Goal: Task Accomplishment & Management: Manage account settings

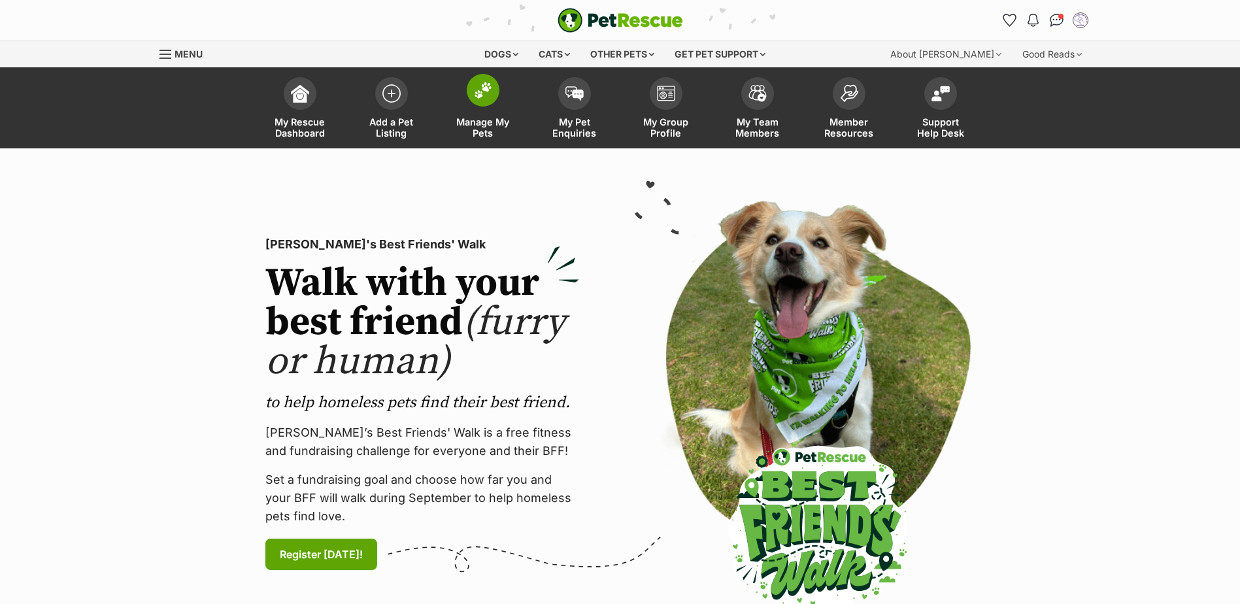
click at [492, 93] on span at bounding box center [483, 90] width 33 height 33
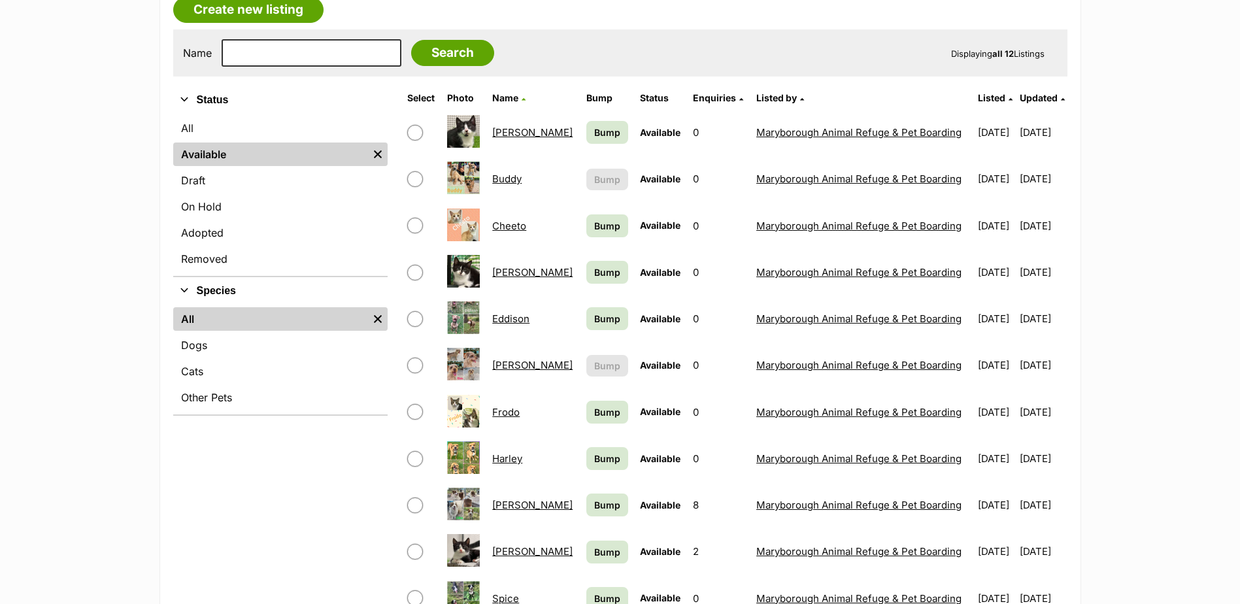
click at [415, 222] on input "checkbox" at bounding box center [415, 226] width 16 height 16
checkbox input "true"
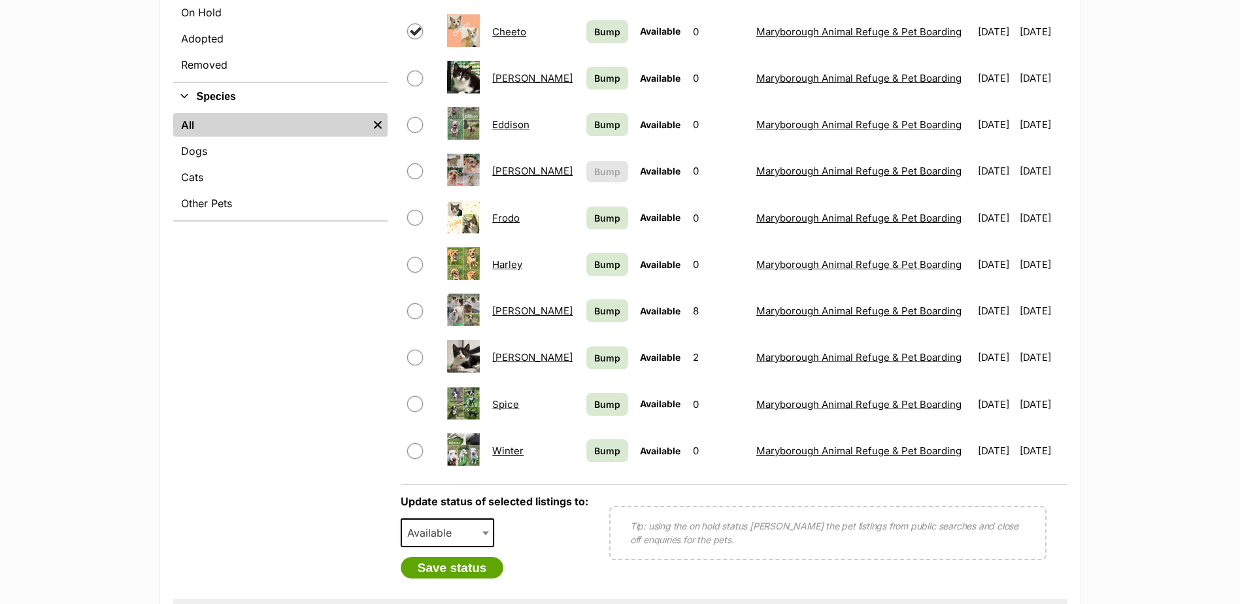
click at [413, 354] on input "checkbox" at bounding box center [415, 358] width 16 height 16
checkbox input "true"
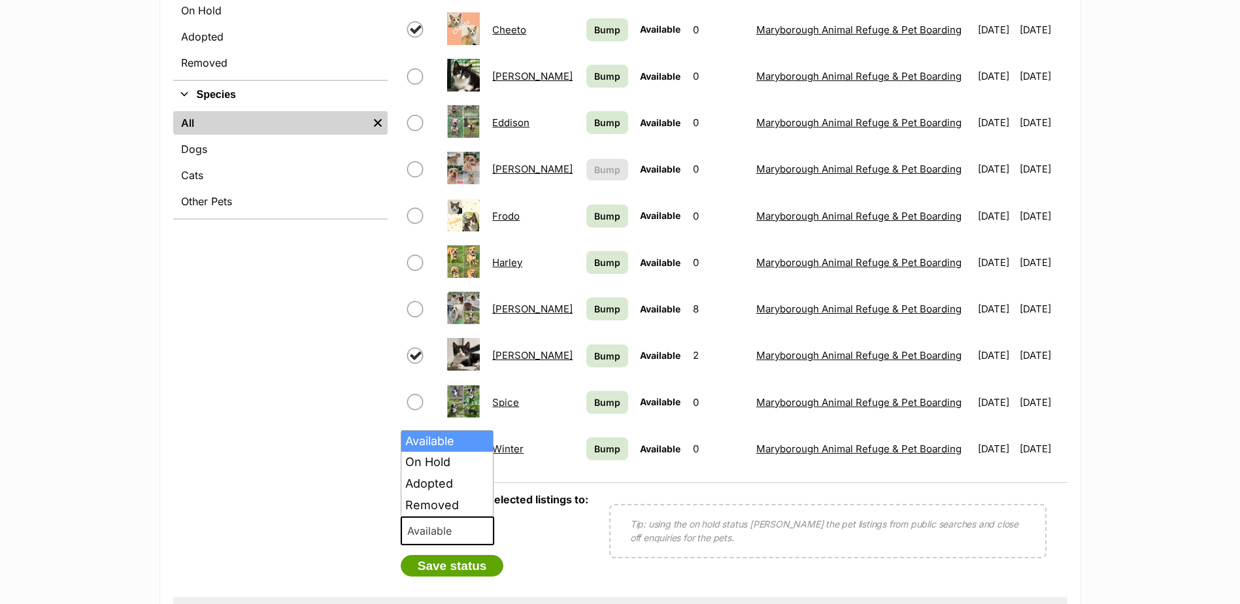
click at [475, 520] on span "Available" at bounding box center [448, 530] width 94 height 29
select select "rehomed"
click at [467, 556] on button "Save status" at bounding box center [452, 566] width 103 height 22
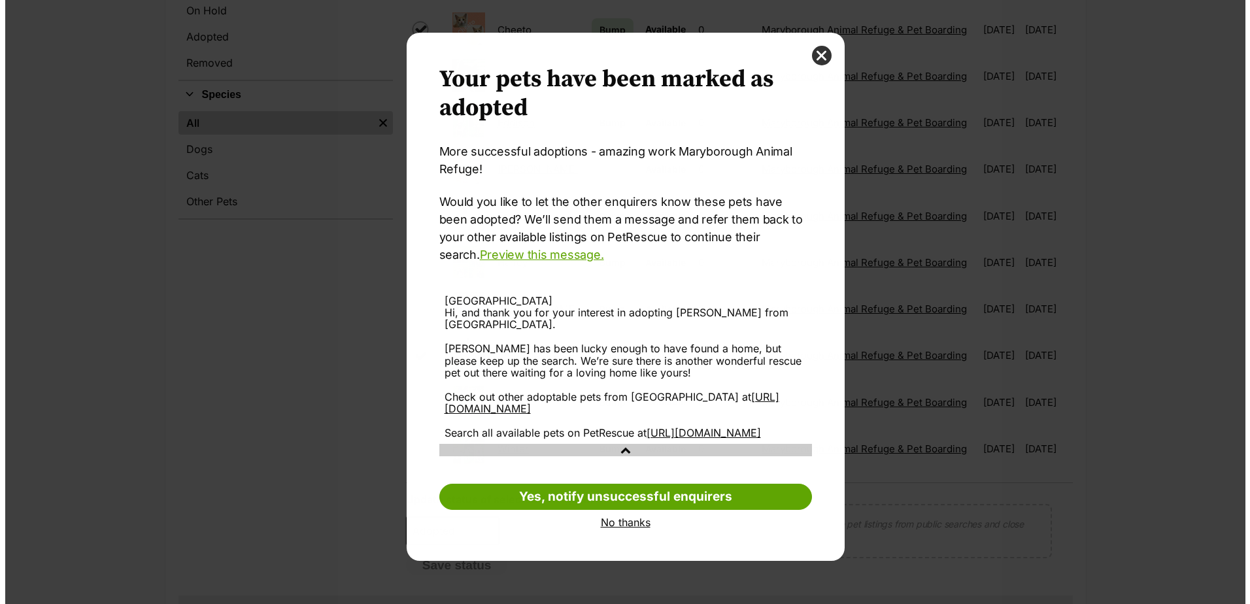
scroll to position [0, 0]
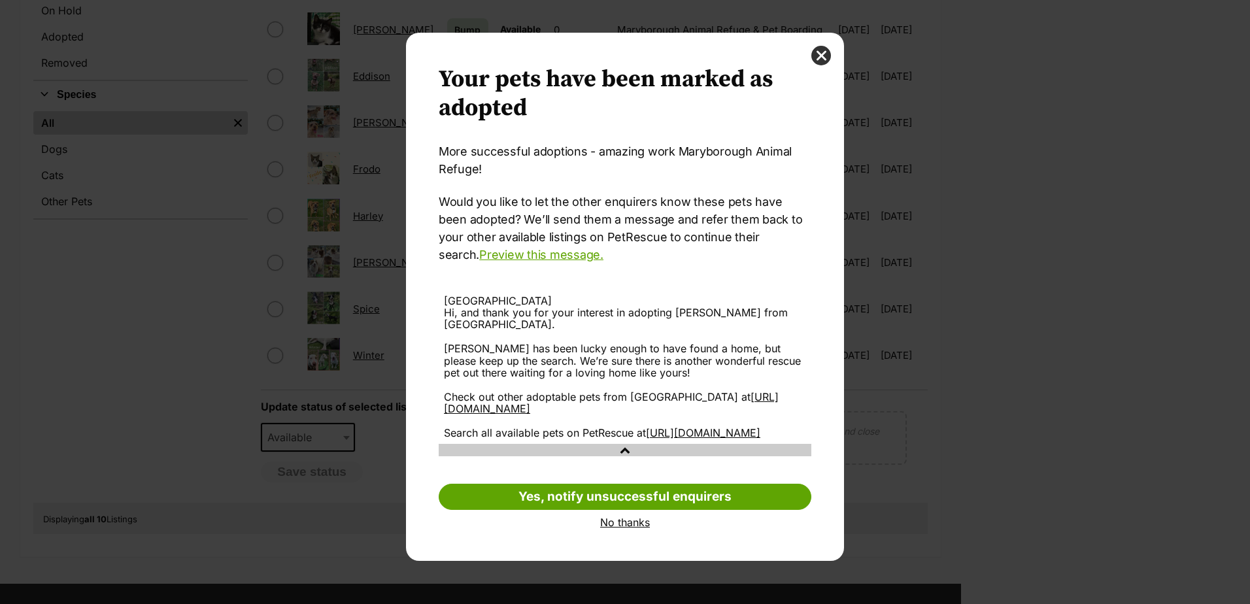
click at [624, 528] on link "No thanks" at bounding box center [625, 522] width 373 height 12
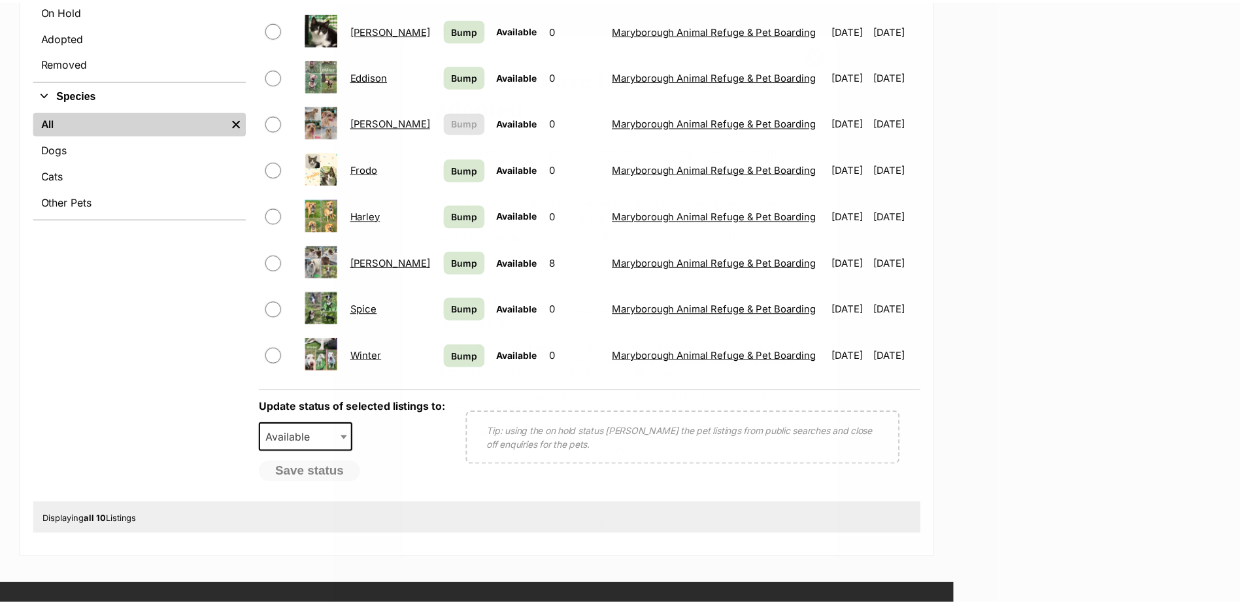
scroll to position [435, 0]
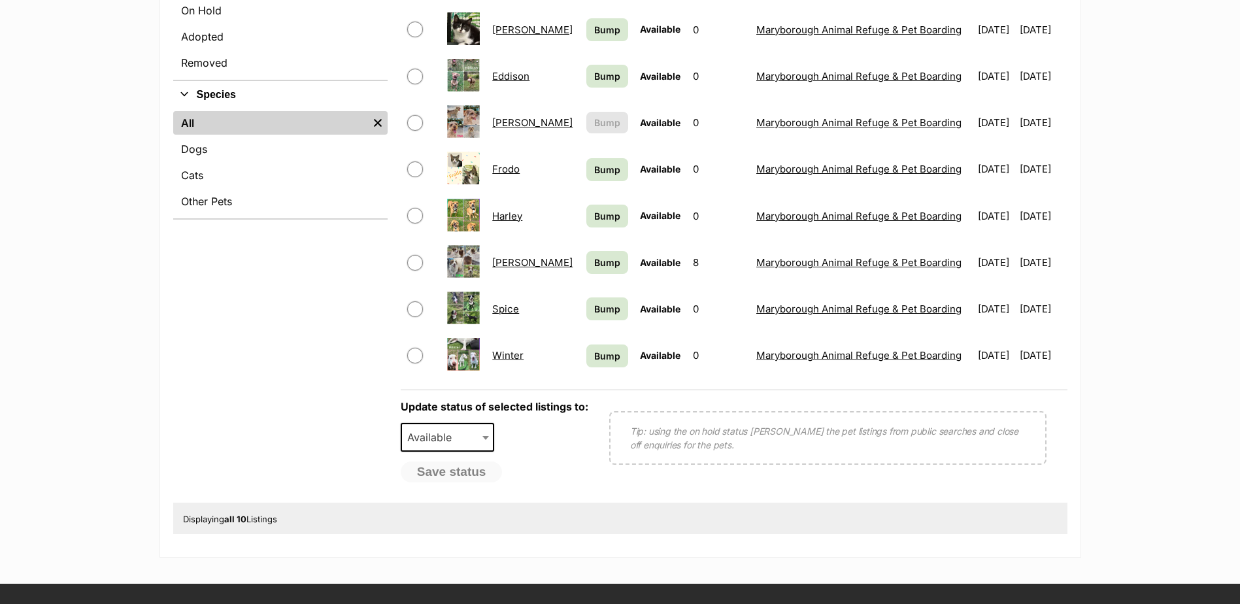
click at [507, 263] on link "Ollie" at bounding box center [532, 262] width 80 height 12
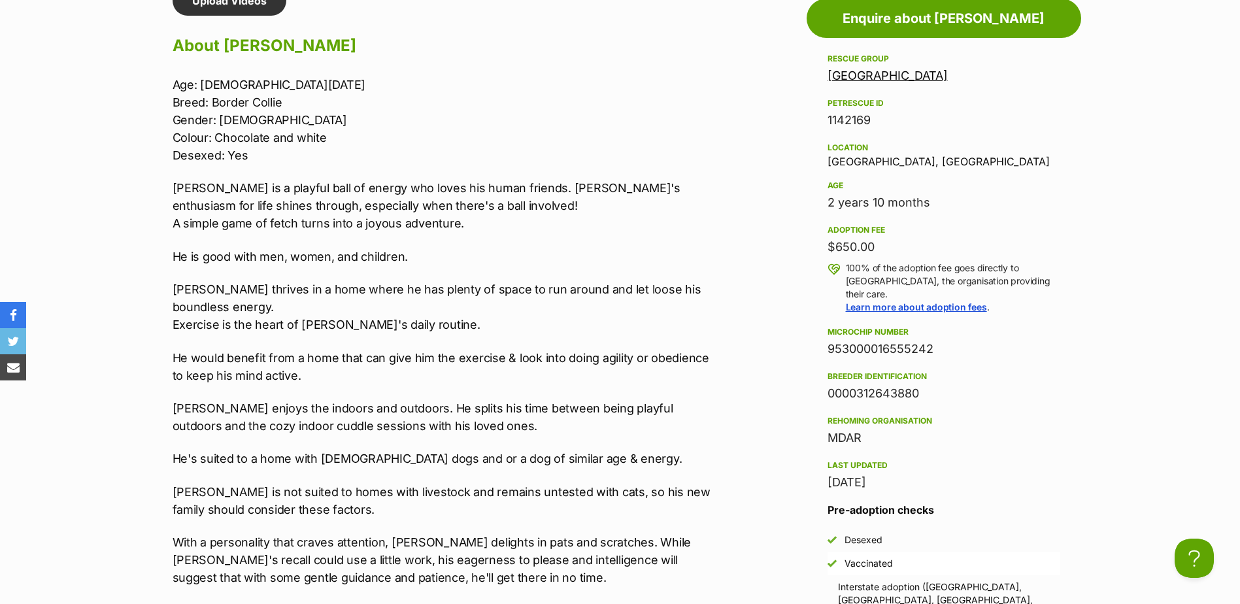
scroll to position [1154, 0]
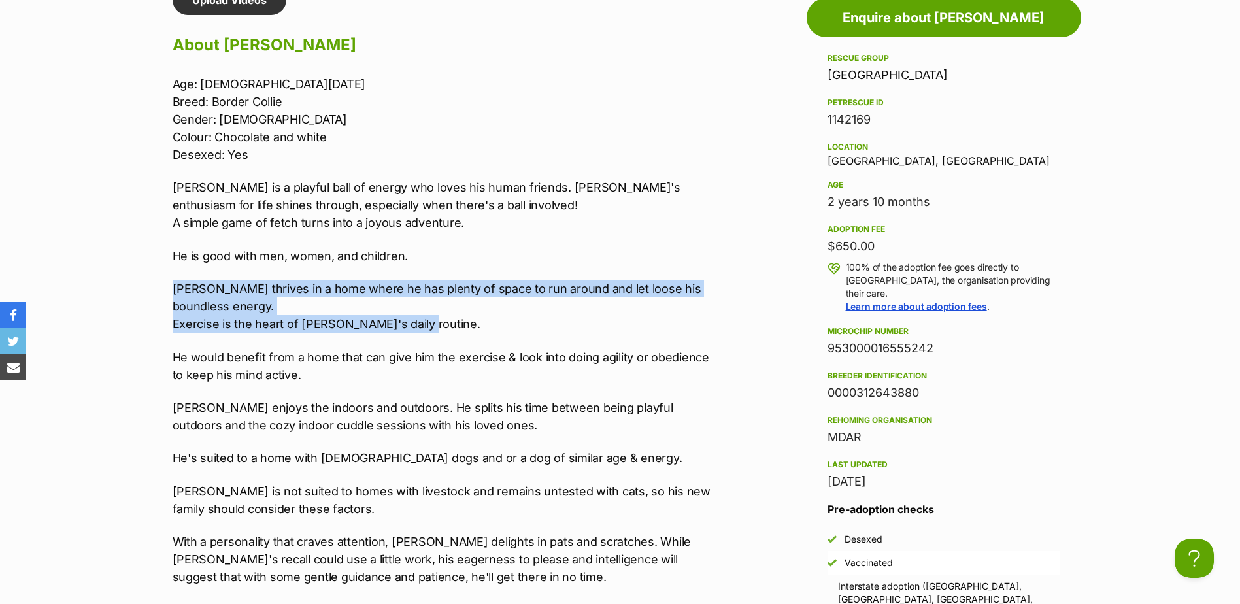
drag, startPoint x: 416, startPoint y: 316, endPoint x: 160, endPoint y: 287, distance: 257.3
click at [160, 287] on div "Upload Videos About Ollie Age: 31/10/2022 Breed: Border Collie Gender: Male Col…" at bounding box center [436, 496] width 553 height 1022
drag, startPoint x: 160, startPoint y: 287, endPoint x: 229, endPoint y: 296, distance: 69.3
copy p "Ollie thrives in a home where he has plenty of space to run around and let loos…"
click at [328, 305] on p "Ollie thrives in a home where he has plenty of space to run around and let loos…" at bounding box center [443, 306] width 540 height 53
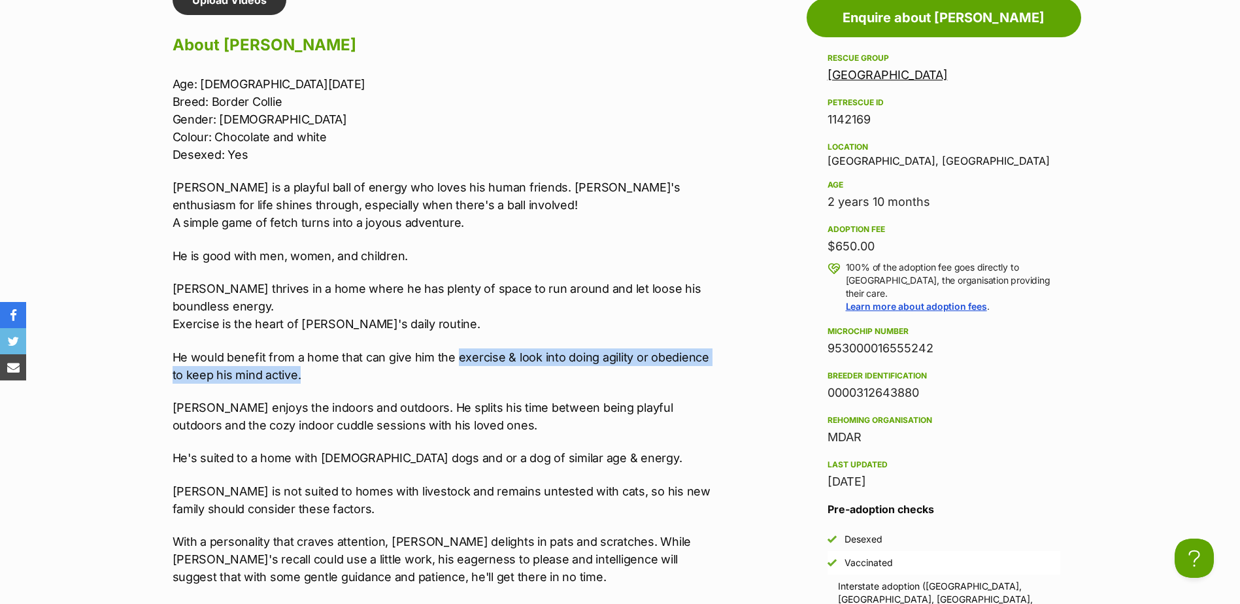
drag, startPoint x: 454, startPoint y: 358, endPoint x: 506, endPoint y: 379, distance: 56.0
click at [506, 379] on p "He would benefit from a home that can give him the exercise & look into doing a…" at bounding box center [443, 365] width 540 height 35
drag, startPoint x: 506, startPoint y: 379, endPoint x: 509, endPoint y: 351, distance: 28.2
copy p "exercise & look into doing agility or obedience to keep his mind active."
click at [534, 356] on p "He would benefit from a home that can give him the exercise & look into doing a…" at bounding box center [443, 365] width 540 height 35
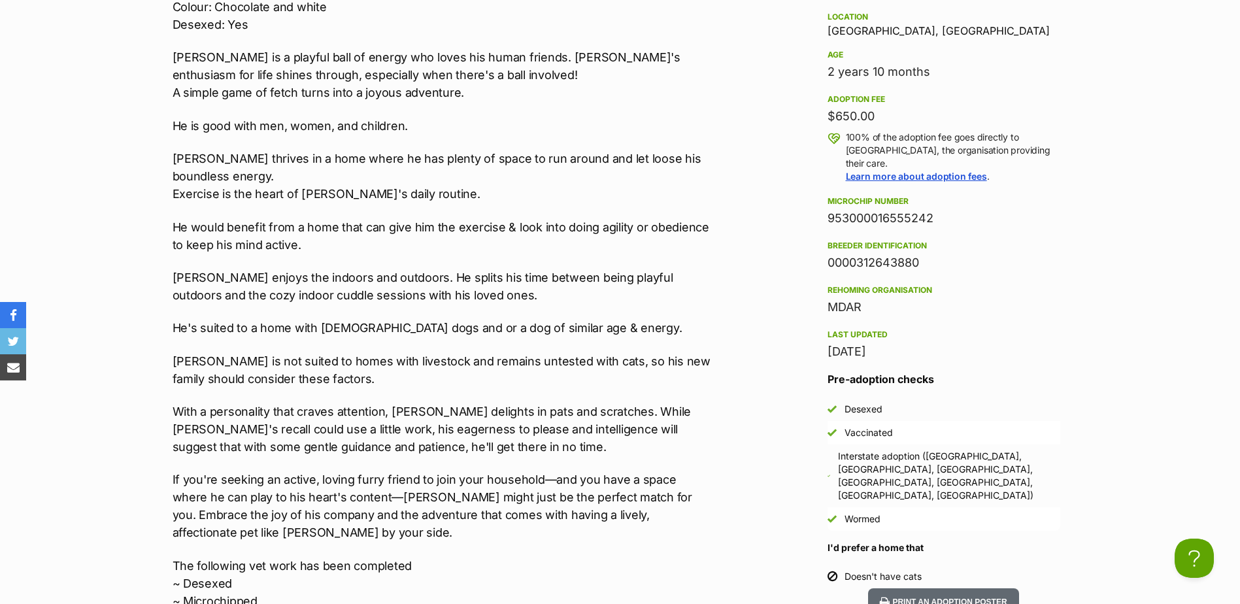
scroll to position [1285, 0]
